Goal: Navigation & Orientation: Go to known website

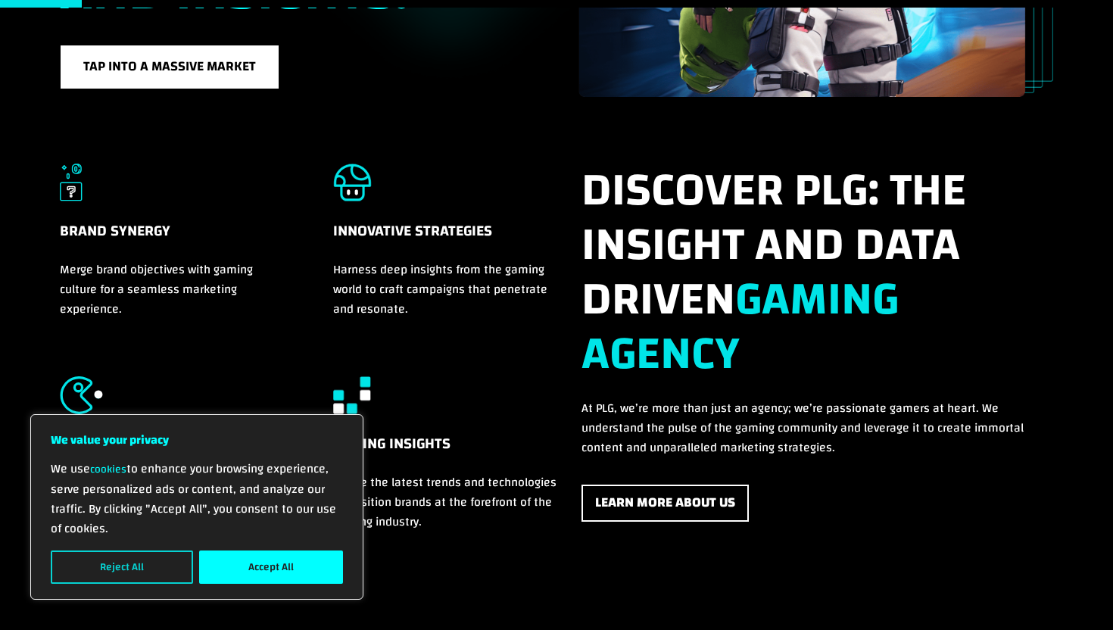
click at [128, 555] on button "Reject All" at bounding box center [122, 567] width 142 height 33
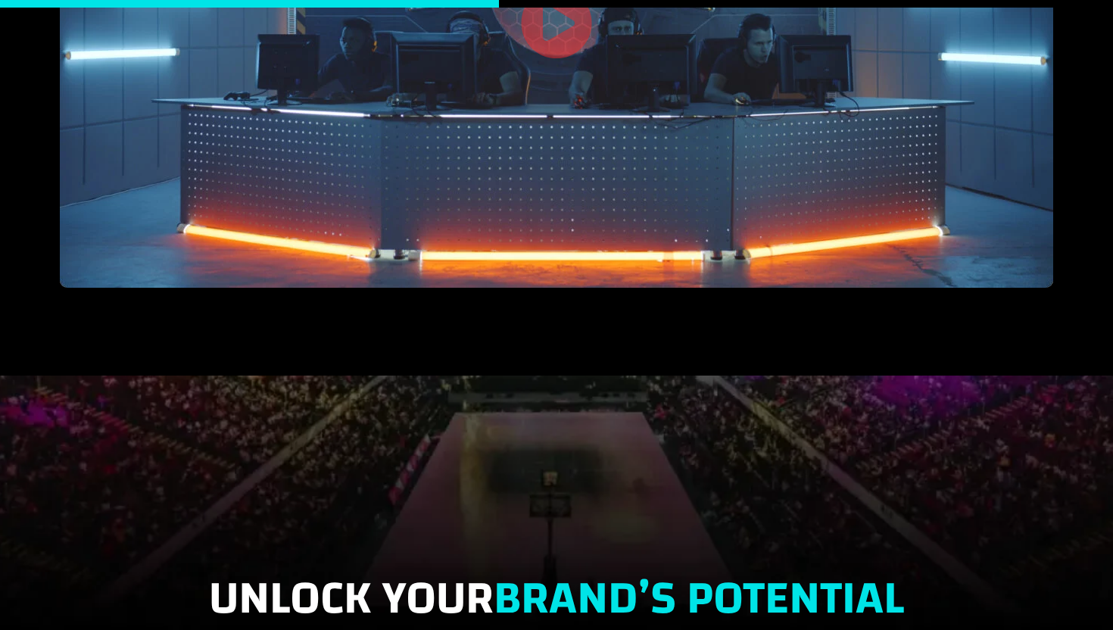
scroll to position [2389, 0]
